Goal: Task Accomplishment & Management: Manage account settings

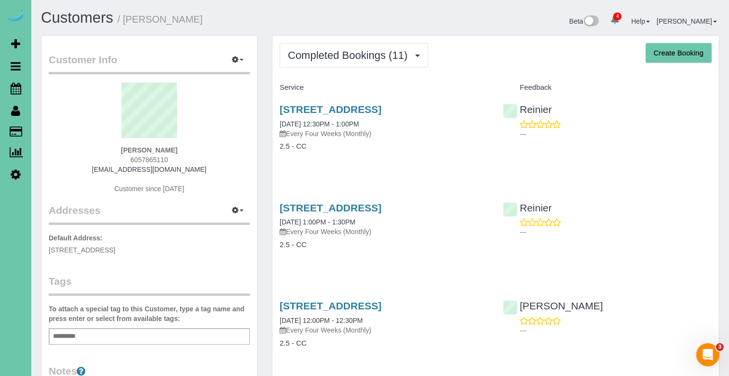
click at [389, 58] on span "Completed Bookings (11)" at bounding box center [350, 55] width 124 height 12
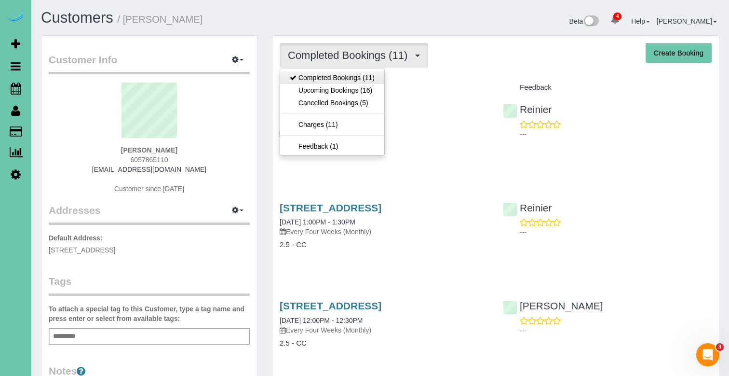
drag, startPoint x: 366, startPoint y: 98, endPoint x: 384, endPoint y: 72, distance: 31.8
click at [371, 87] on link "Upcoming Bookings (16)" at bounding box center [332, 90] width 104 height 13
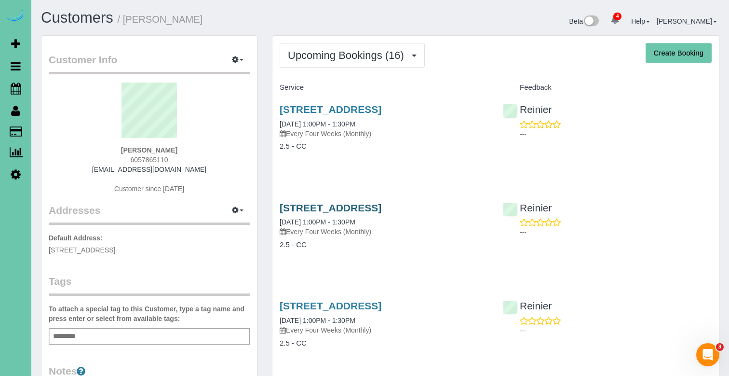
click at [369, 205] on link "5005 S 135th St #3219, Omaha, NE 68137" at bounding box center [331, 207] width 102 height 11
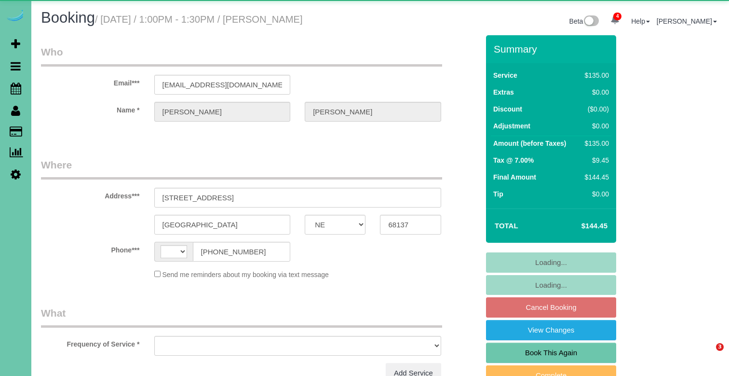
select select "NE"
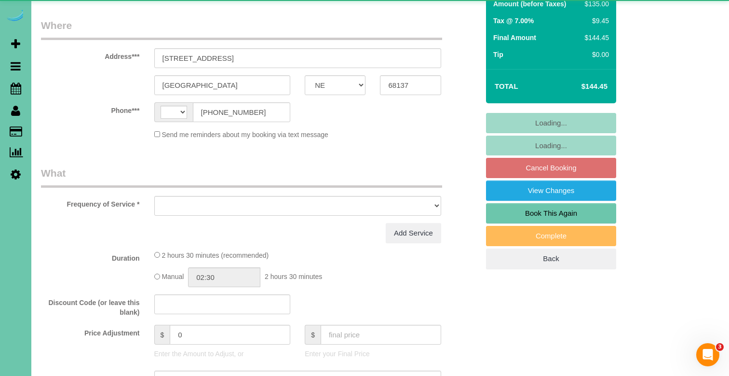
scroll to position [140, 0]
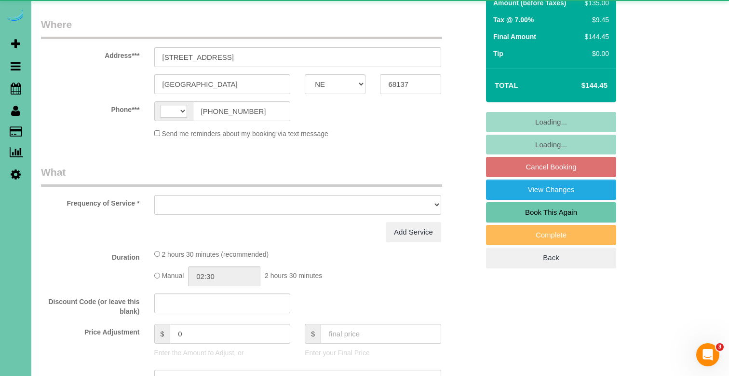
select select "string:[GEOGRAPHIC_DATA]"
select select "object:653"
select select "string:fspay-09d3c740-e2d1-4710-9630-ec36334a6185"
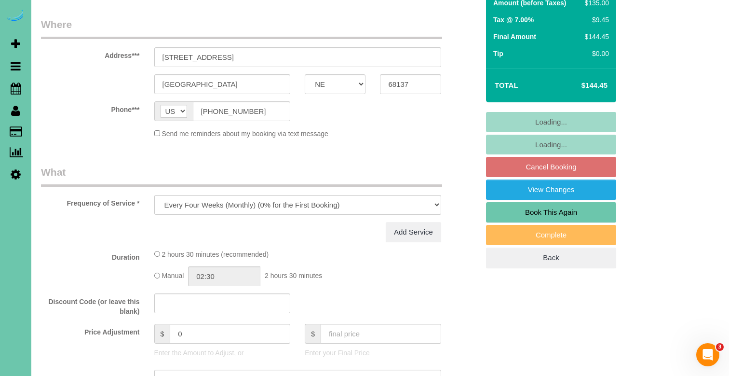
select select "object:672"
select select "number:34"
select select "number:40"
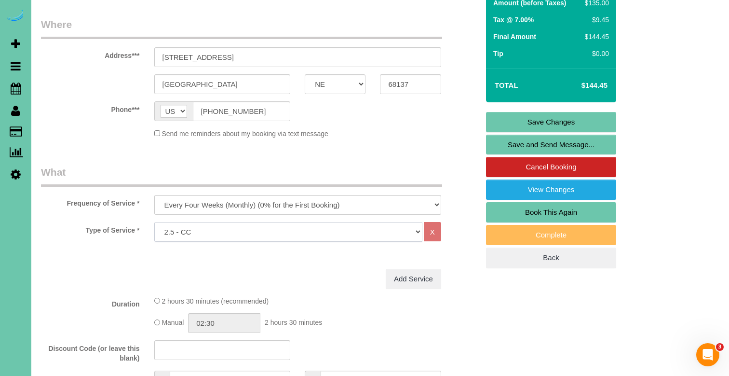
select select "159"
click at [524, 118] on link "Save Changes" at bounding box center [551, 122] width 130 height 20
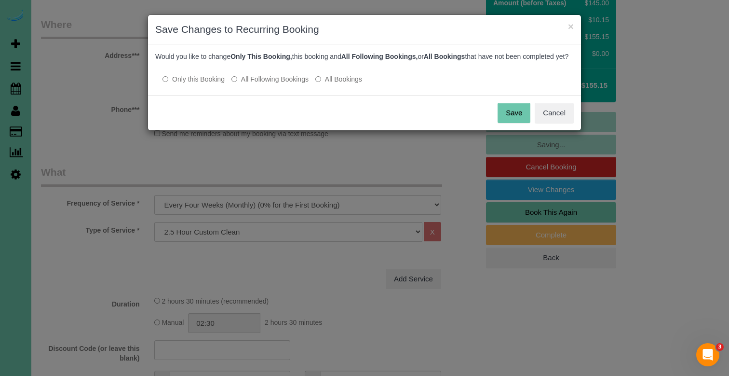
click at [257, 84] on label "All Following Bookings" at bounding box center [269, 79] width 77 height 10
click at [508, 121] on button "Save" at bounding box center [514, 113] width 33 height 20
